Goal: Information Seeking & Learning: Learn about a topic

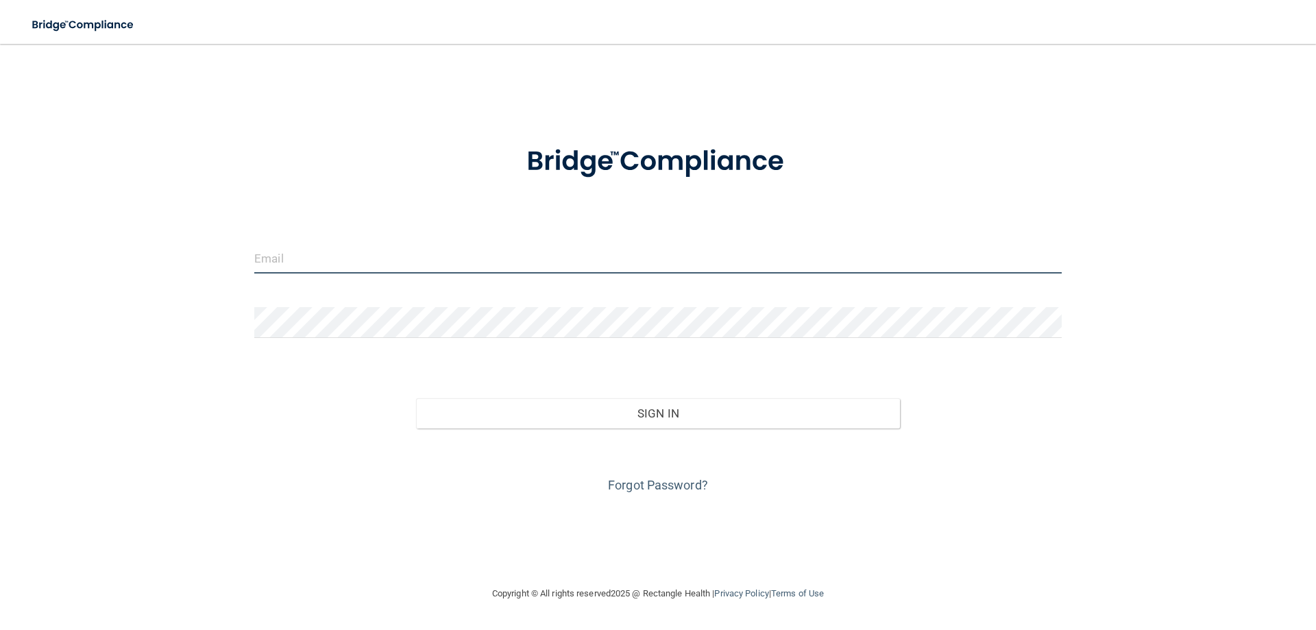
click at [490, 269] on input "email" at bounding box center [658, 258] width 808 height 31
type input "[EMAIL_ADDRESS][DOMAIN_NAME]"
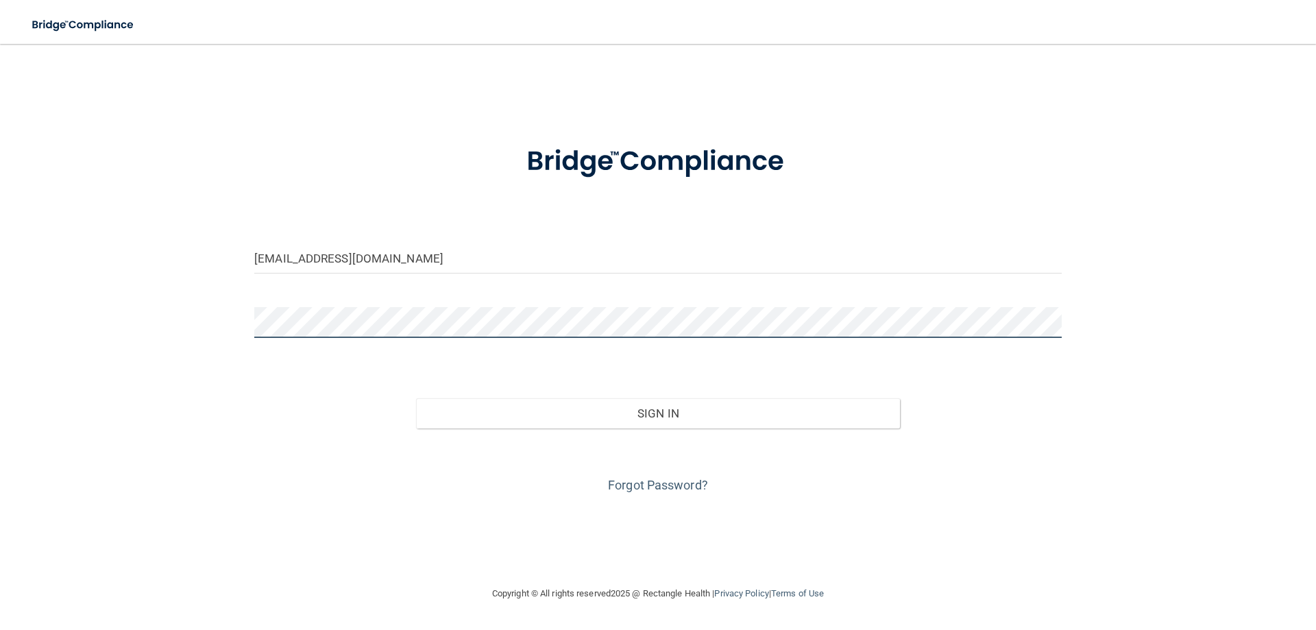
click at [416, 398] on button "Sign In" at bounding box center [658, 413] width 485 height 30
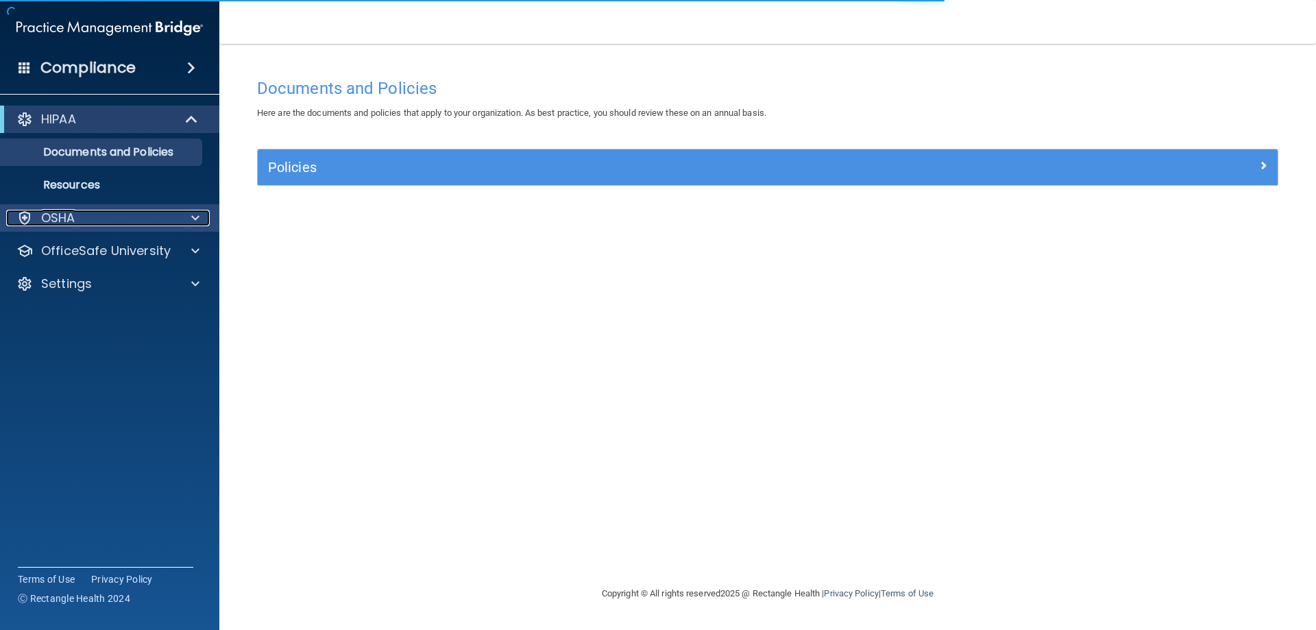
click at [188, 222] on div at bounding box center [193, 218] width 34 height 16
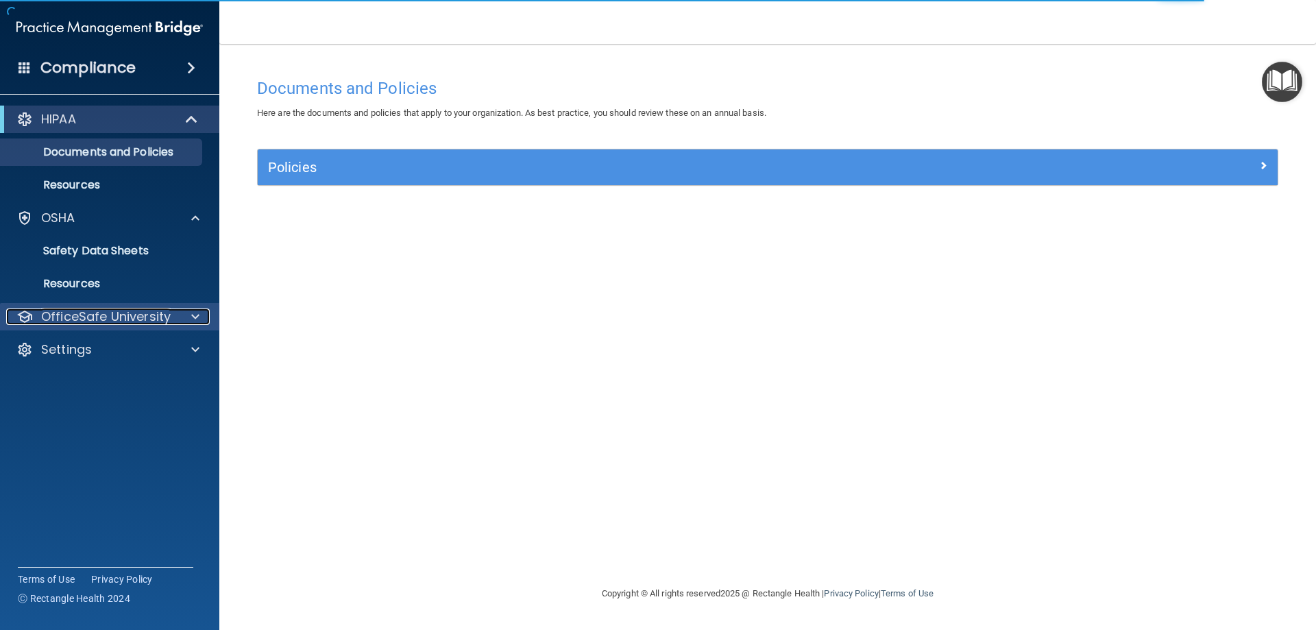
click at [176, 315] on div at bounding box center [193, 317] width 34 height 16
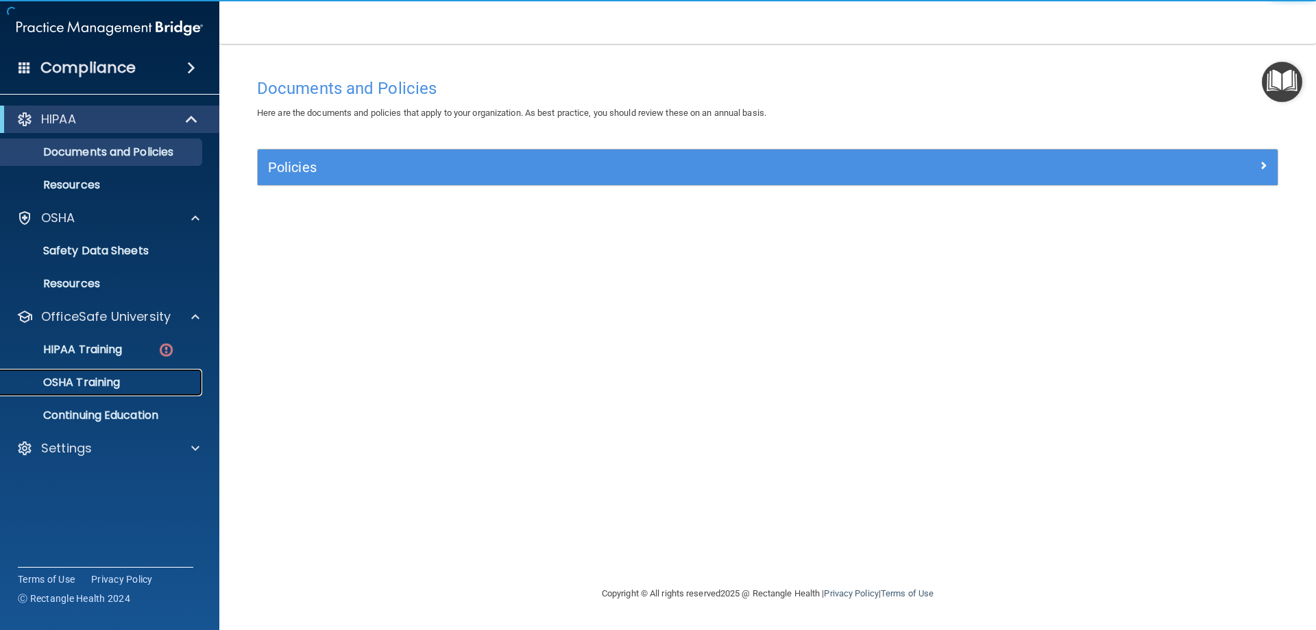
click at [136, 376] on div "OSHA Training" at bounding box center [102, 383] width 187 height 14
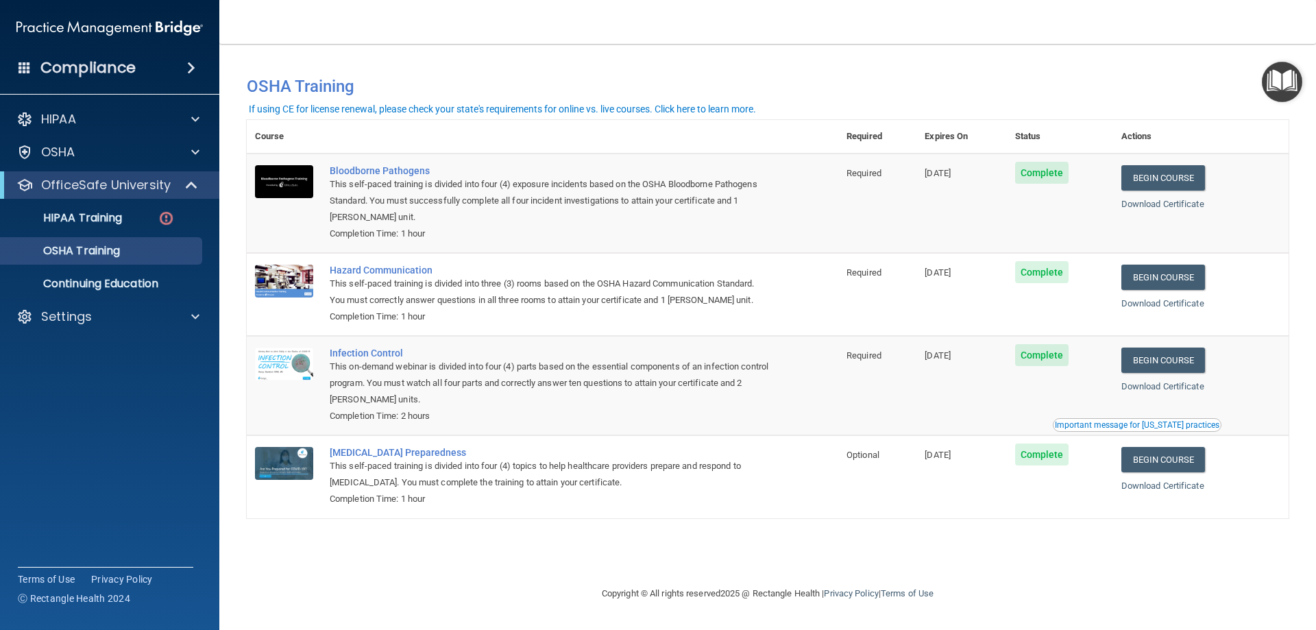
click at [1125, 429] on div "Important message for [US_STATE] practices" at bounding box center [1137, 425] width 165 height 8
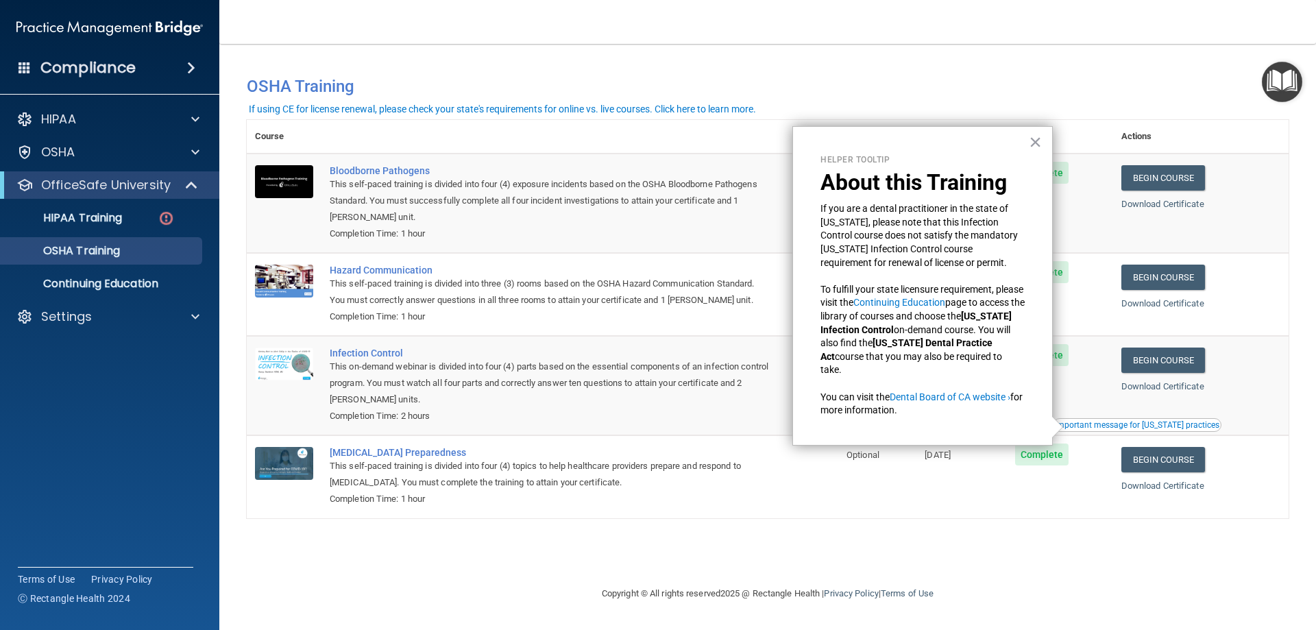
click at [1043, 141] on div "Helper Tooltip About this Training If you are a dental practitioner in the stat…" at bounding box center [923, 286] width 261 height 320
click at [1036, 143] on button "×" at bounding box center [1035, 142] width 13 height 22
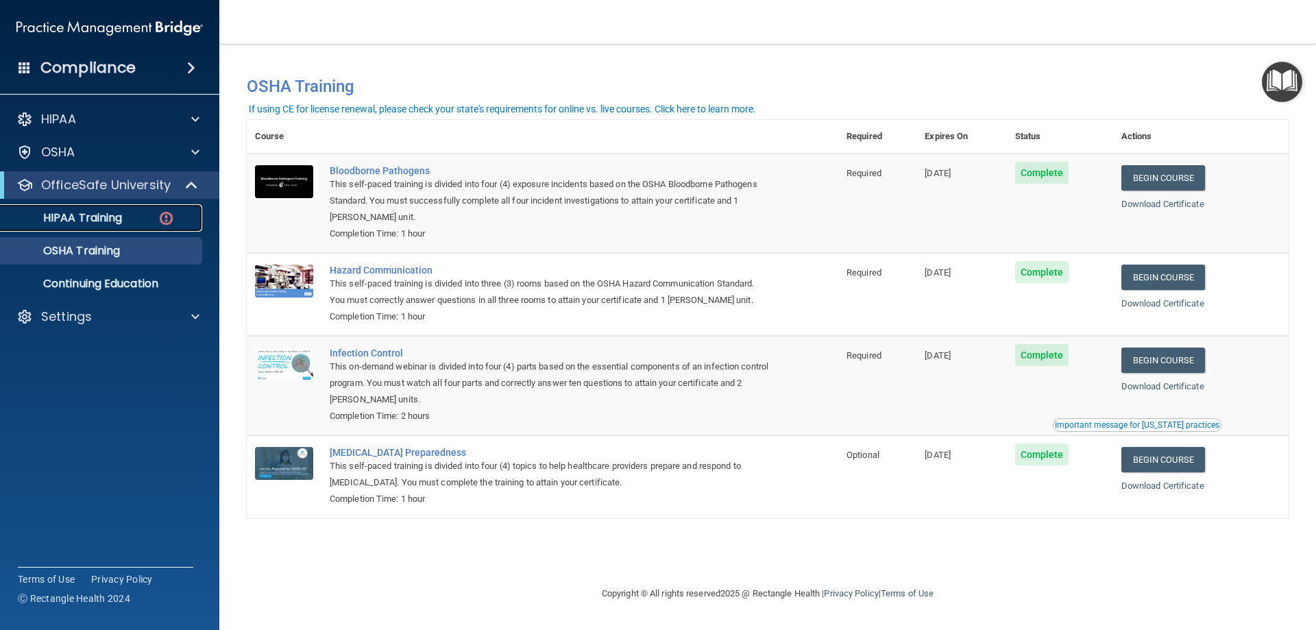
click at [179, 228] on link "HIPAA Training" at bounding box center [94, 217] width 216 height 27
